Goal: Navigation & Orientation: Find specific page/section

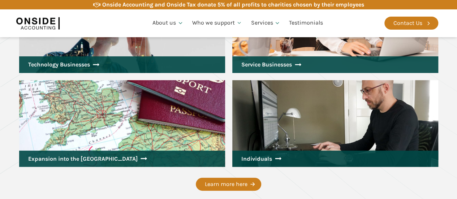
scroll to position [1040, 0]
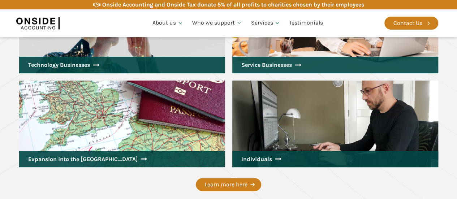
click at [298, 151] on link "Individuals" at bounding box center [335, 159] width 206 height 17
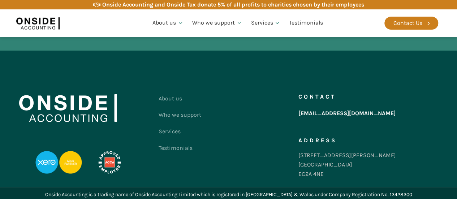
scroll to position [1074, 0]
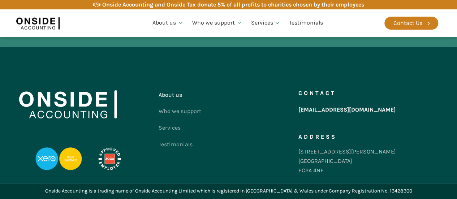
click at [174, 97] on link "About us" at bounding box center [180, 95] width 43 height 17
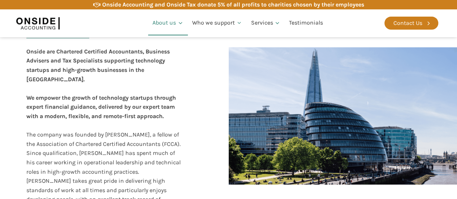
scroll to position [171, 0]
